Goal: Check status: Check status

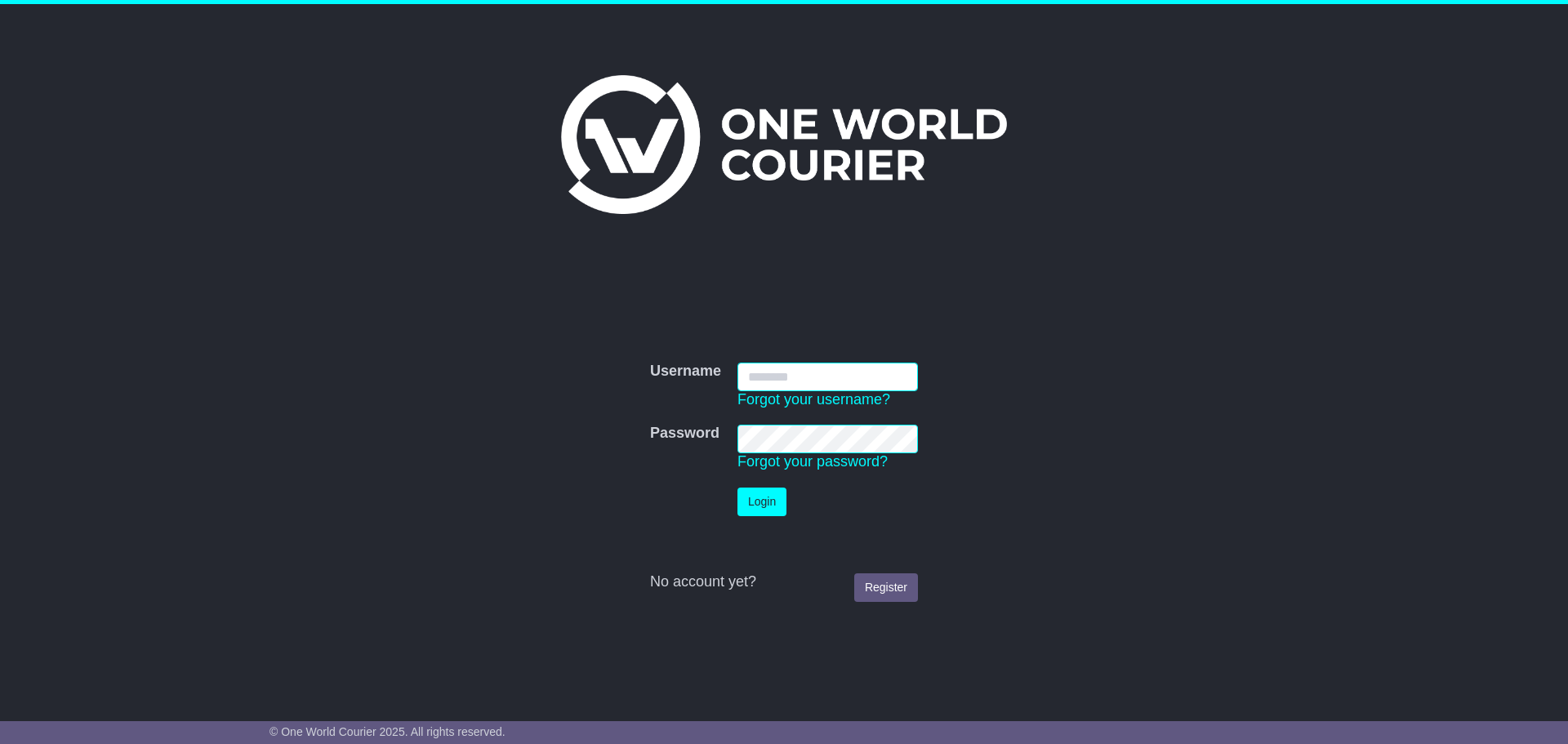
type input "**********"
click at [473, 28] on div at bounding box center [784, 133] width 836 height 240
click at [769, 502] on button "Login" at bounding box center [762, 502] width 49 height 28
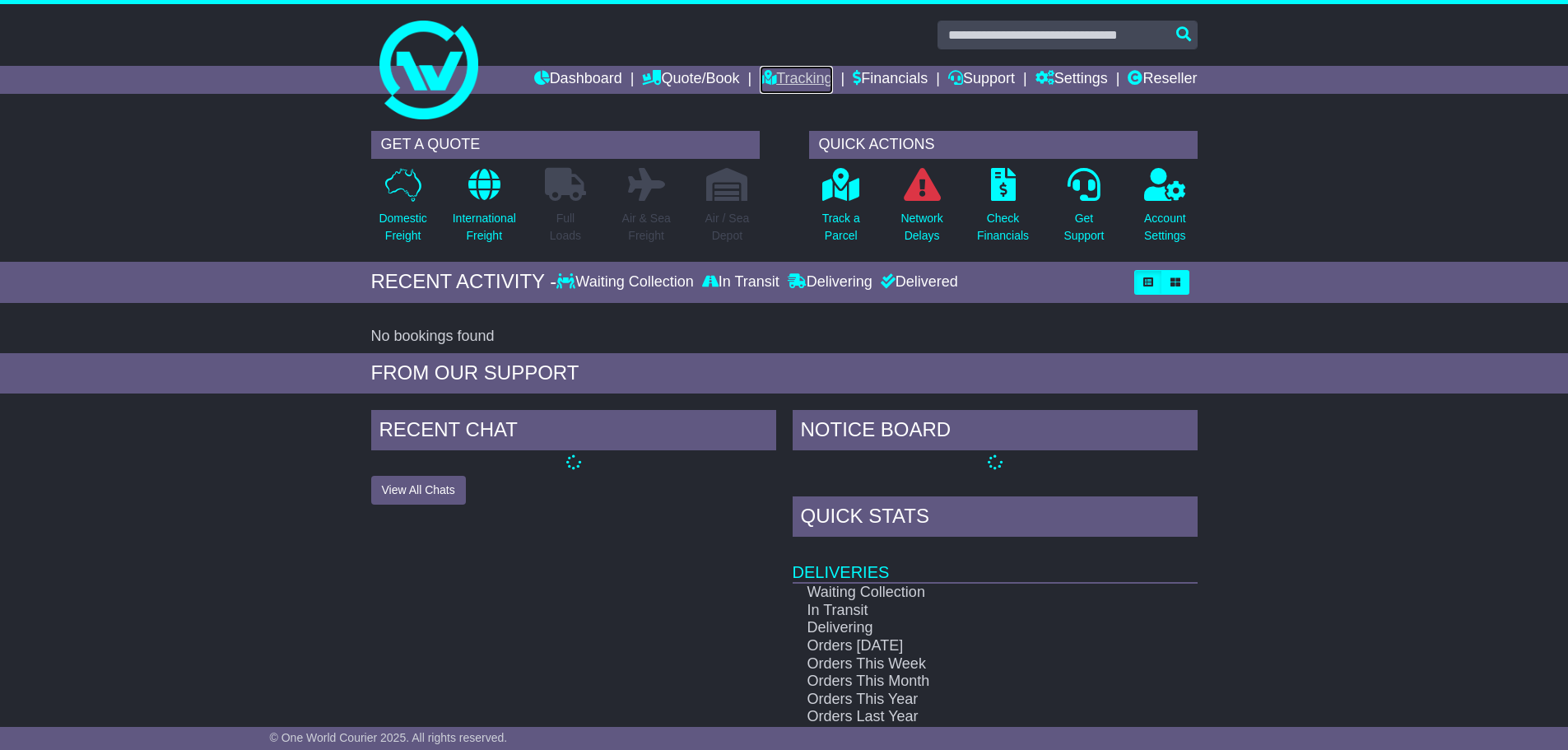
click at [788, 76] on link "Tracking" at bounding box center [796, 80] width 73 height 28
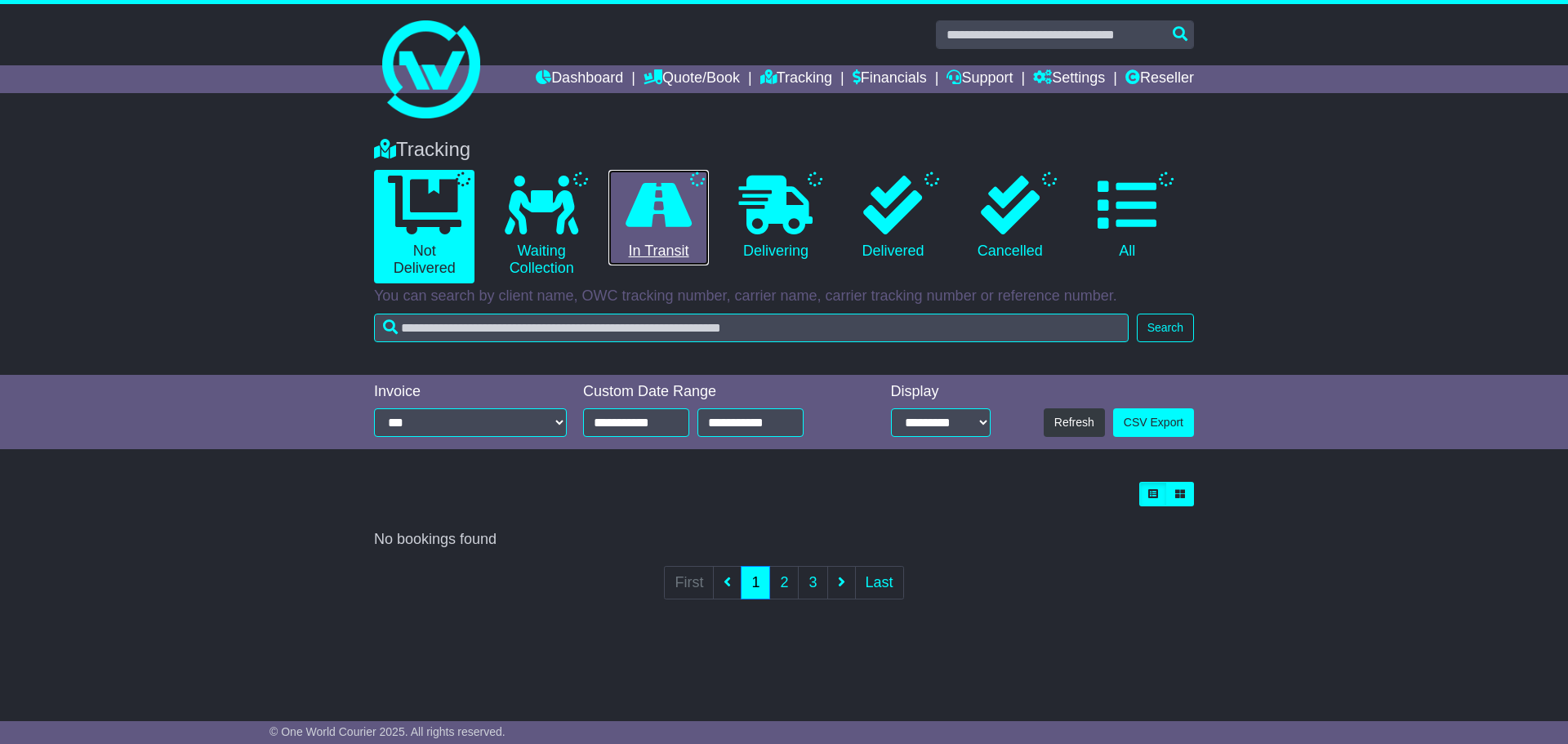
click at [677, 231] on icon at bounding box center [659, 205] width 66 height 59
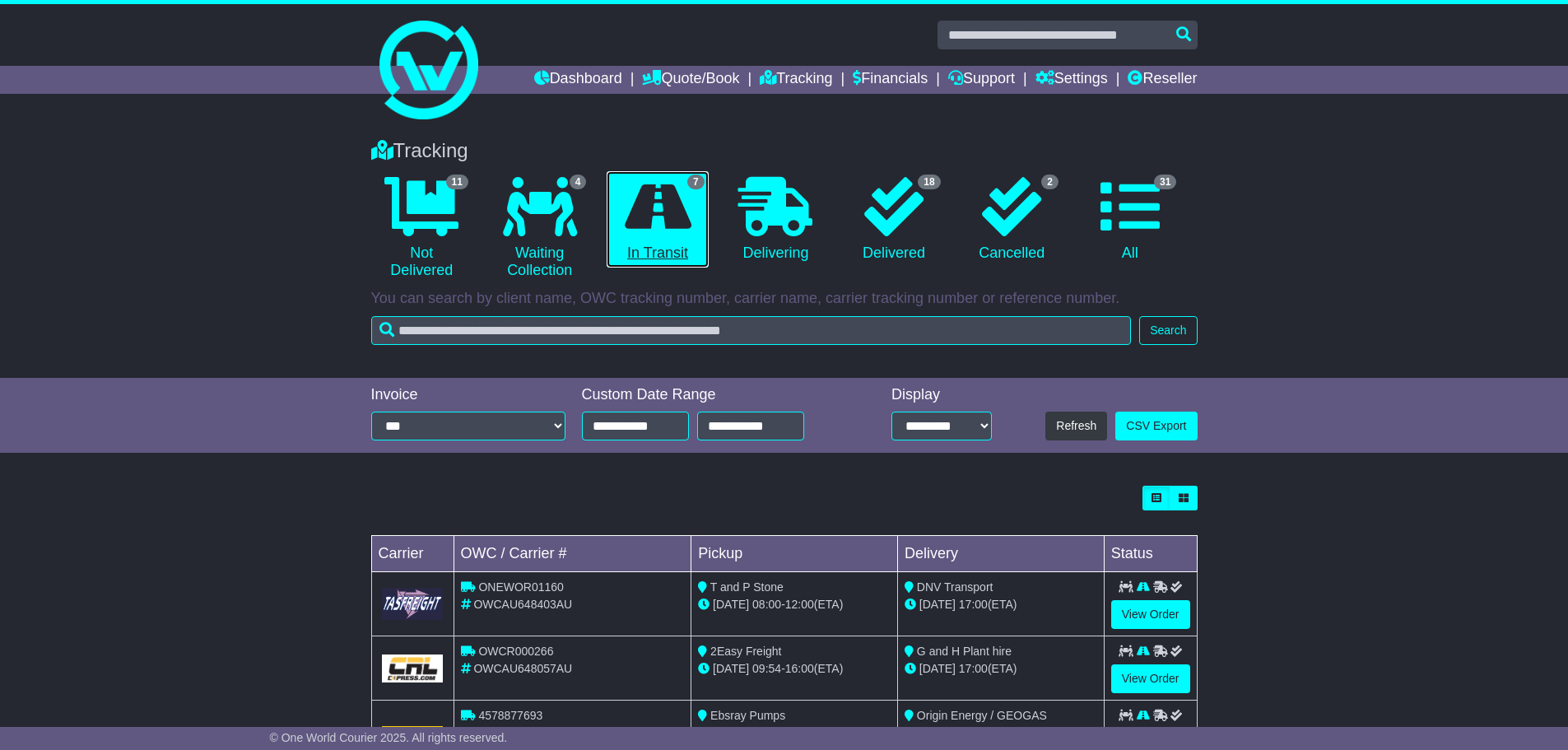
click at [689, 227] on icon at bounding box center [658, 207] width 67 height 59
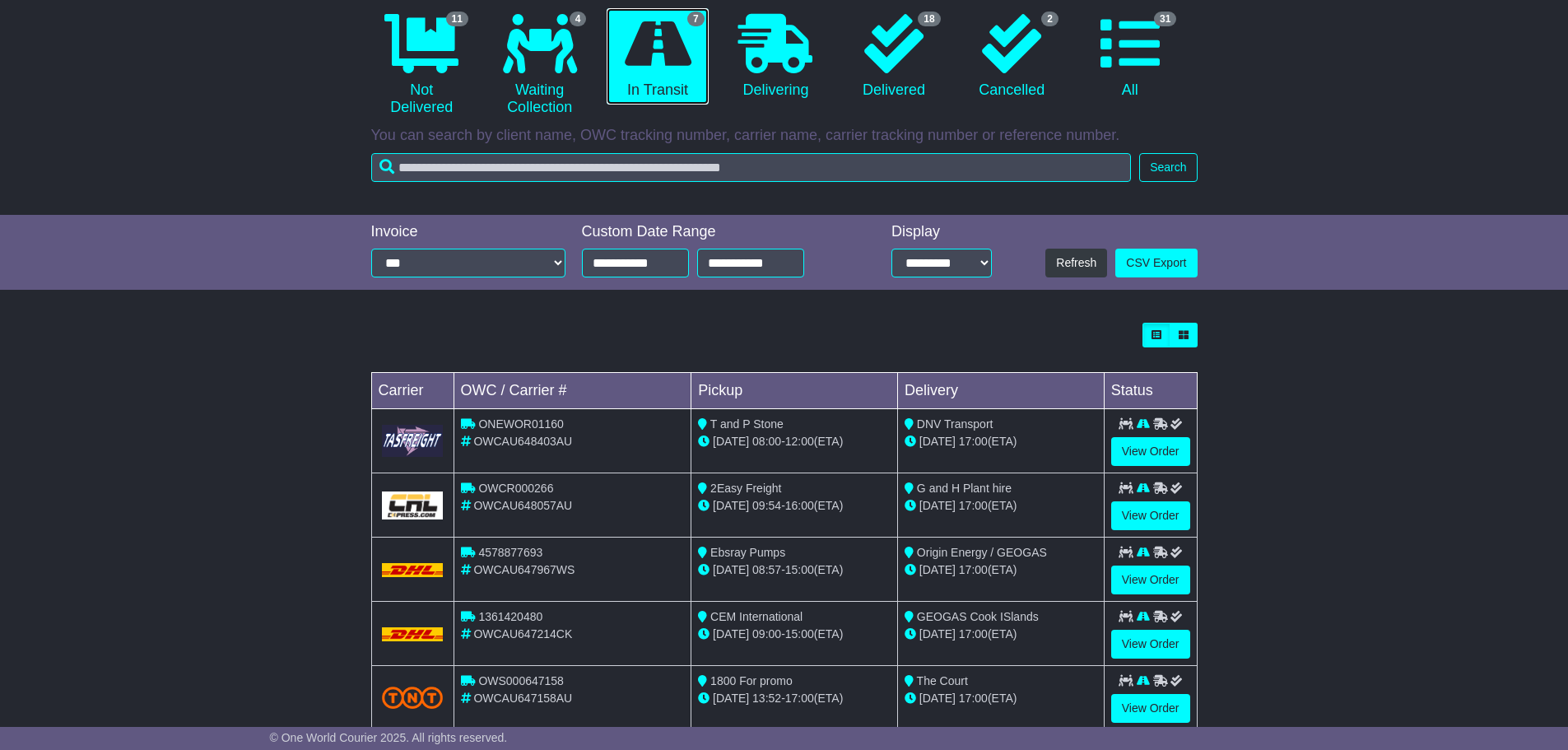
scroll to position [164, 0]
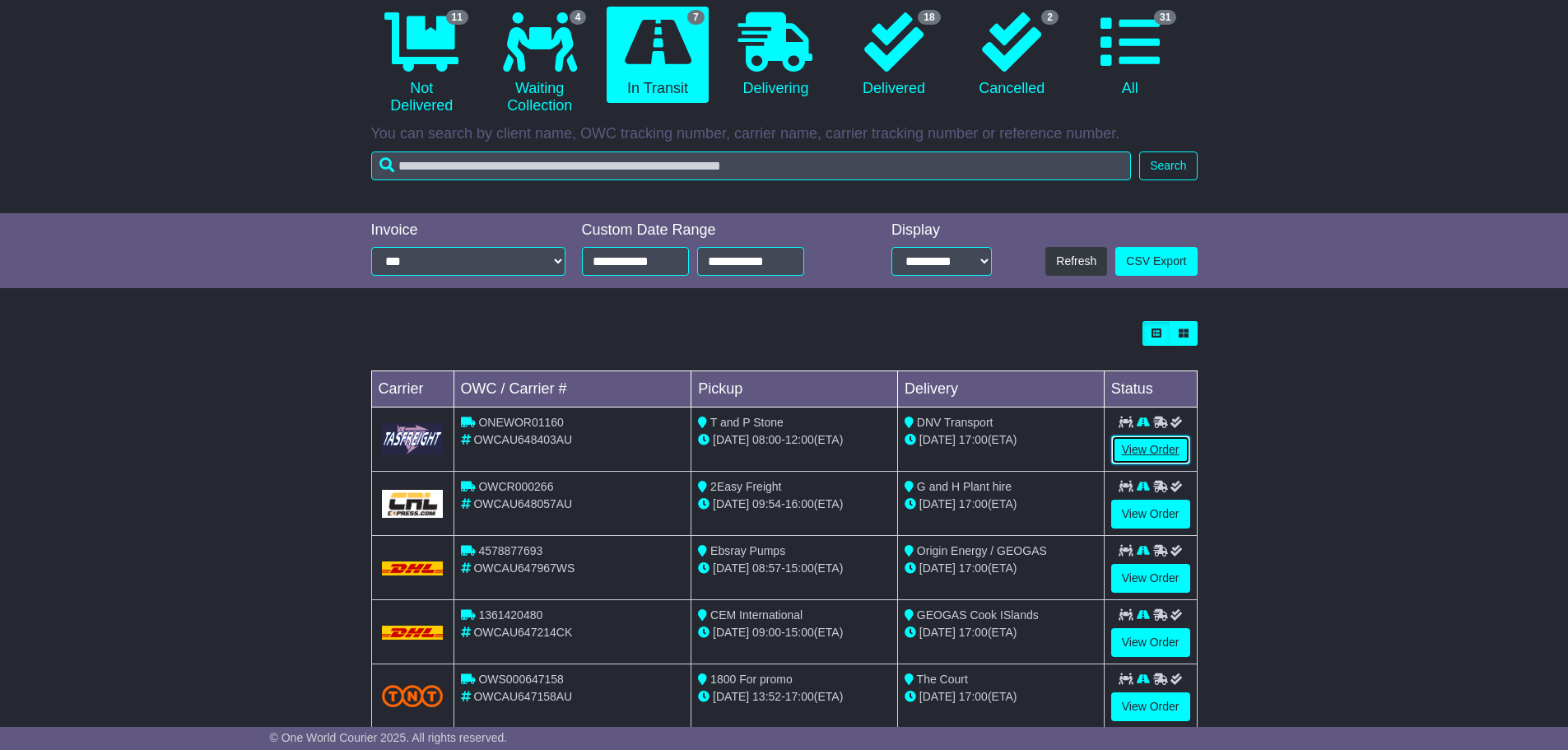
click at [1158, 452] on link "View Order" at bounding box center [1151, 450] width 79 height 29
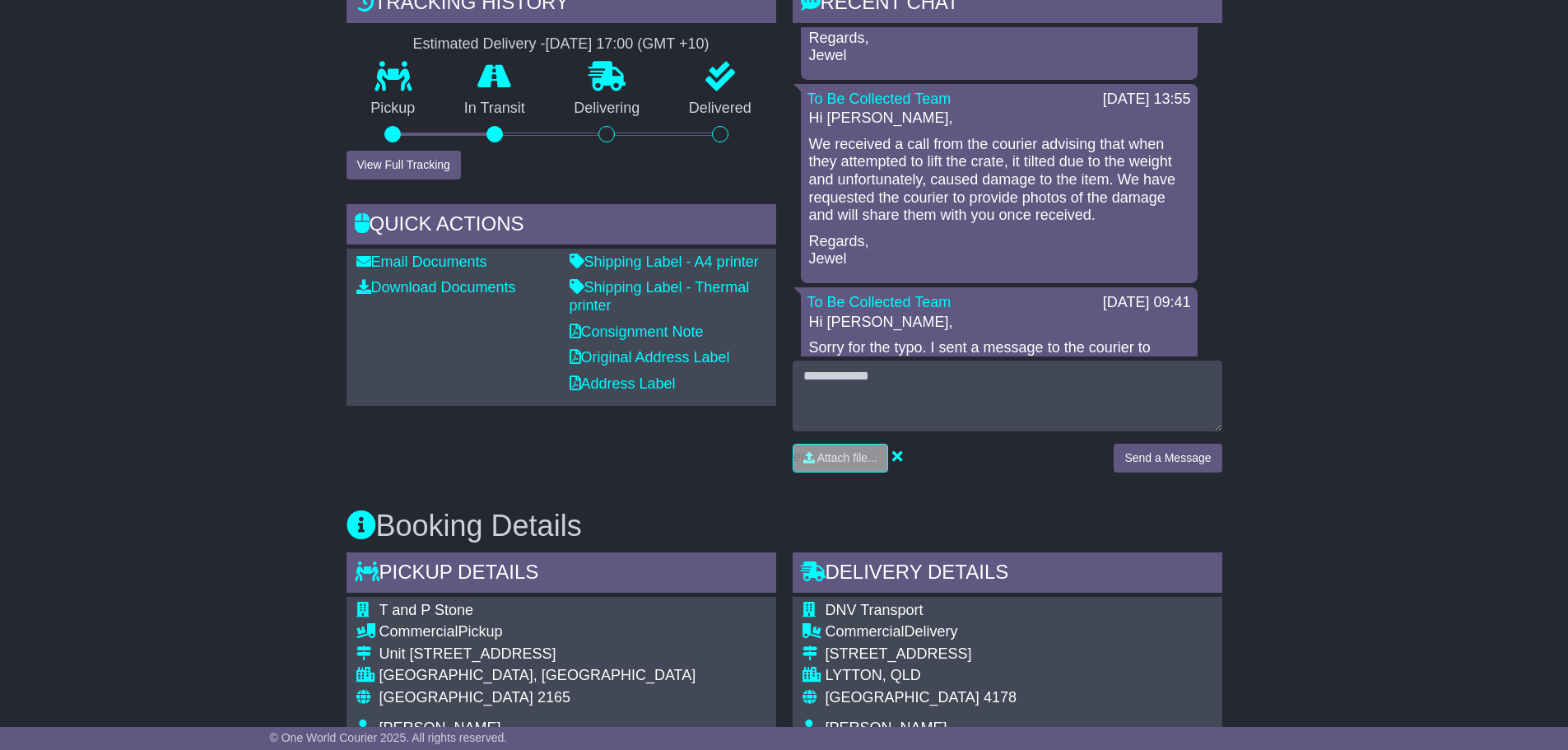
scroll to position [941, 0]
